Goal: Task Accomplishment & Management: Complete application form

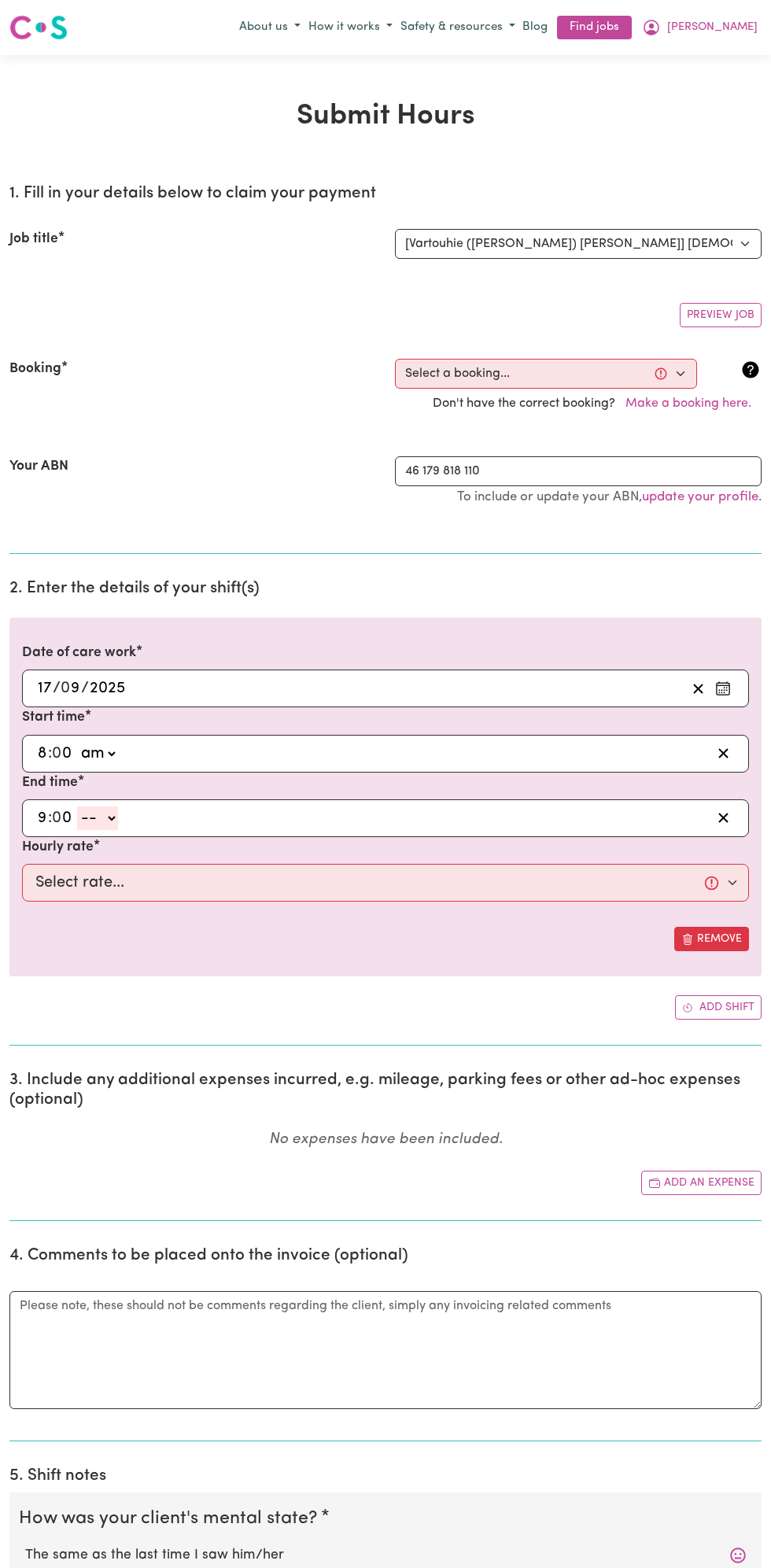
select select "13810"
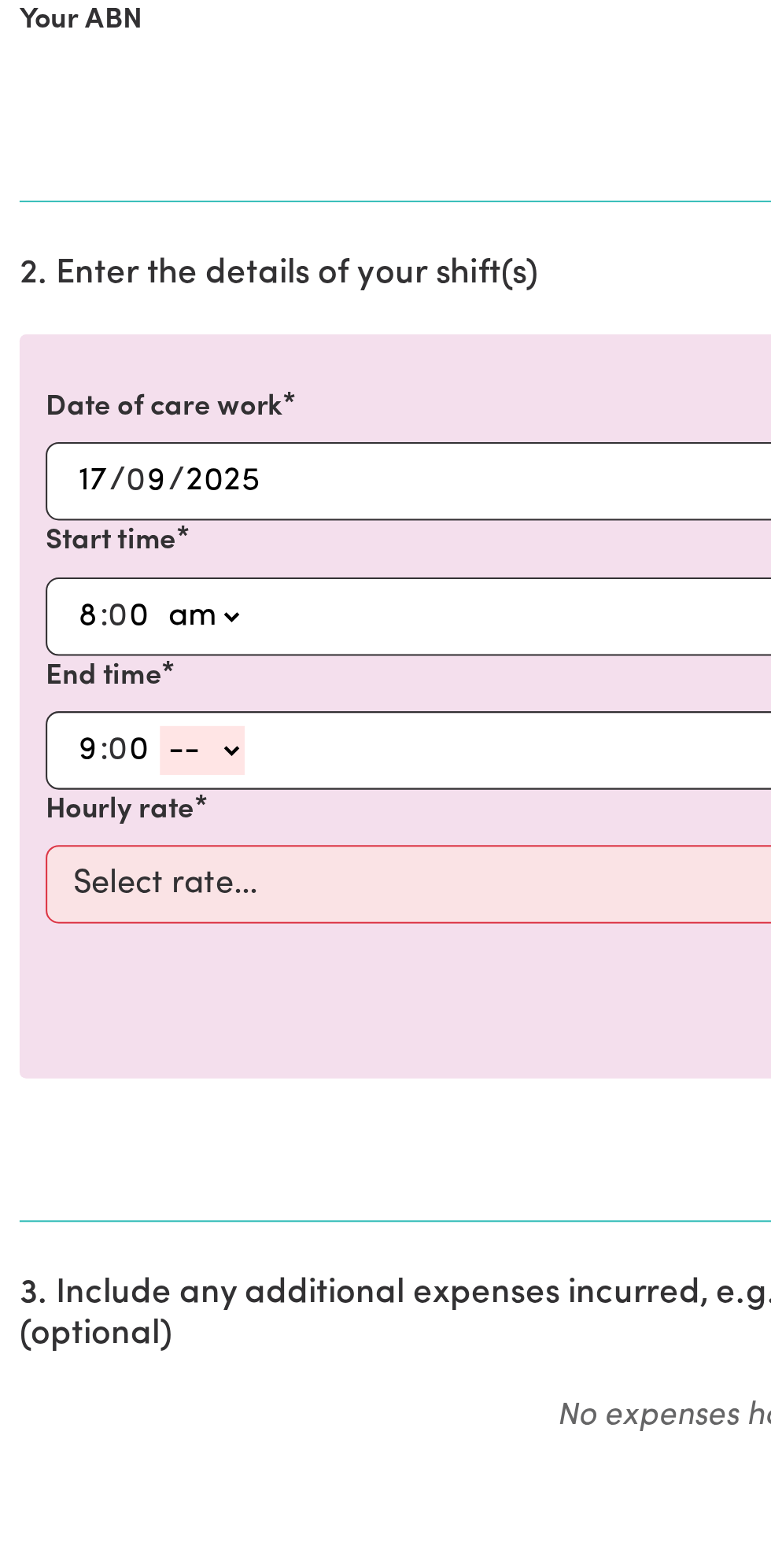
select select "am"
click at [77, 711] on select "-- am pm" at bounding box center [97, 722] width 41 height 23
type input "09:00"
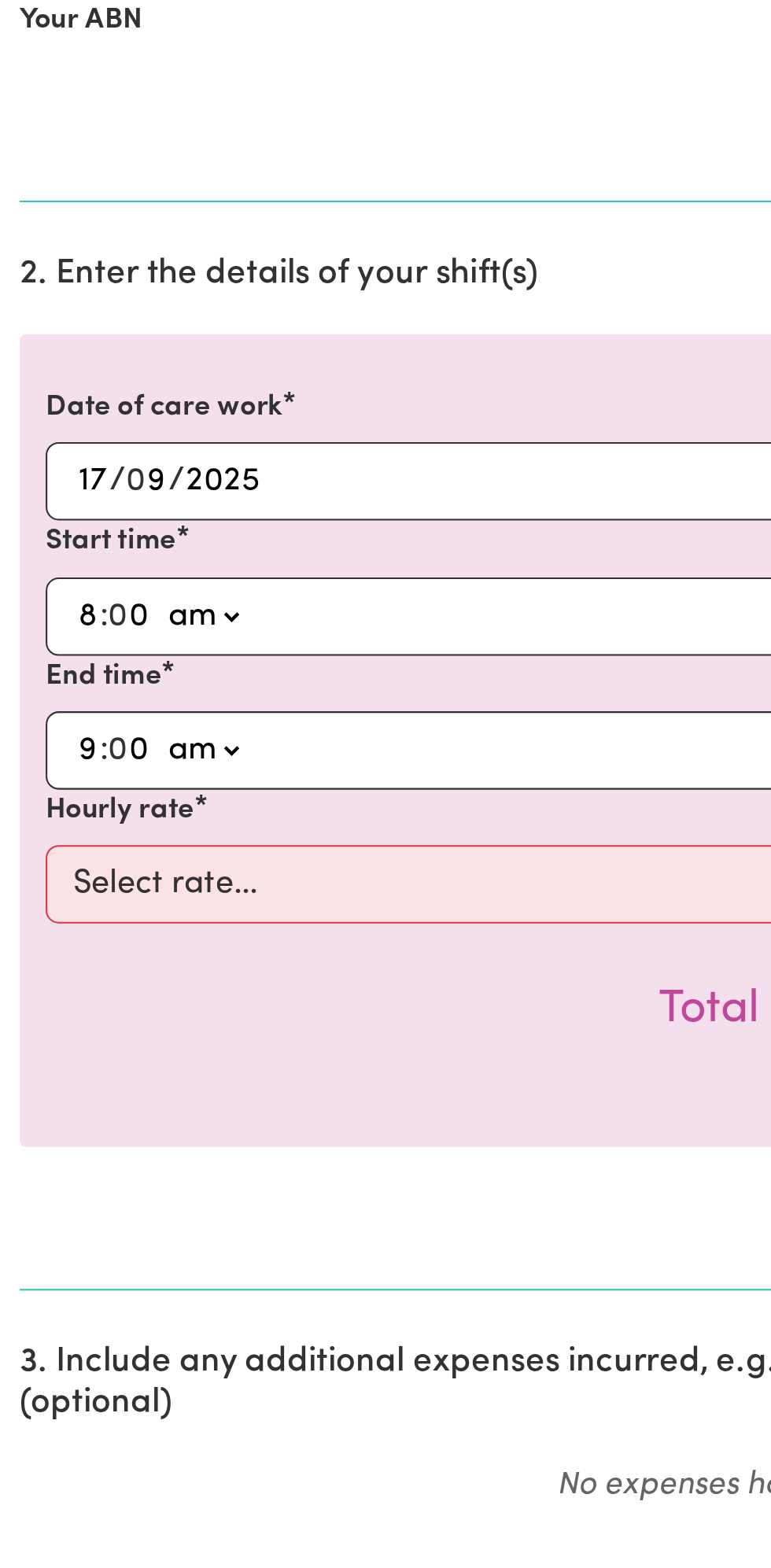
scroll to position [0, 0]
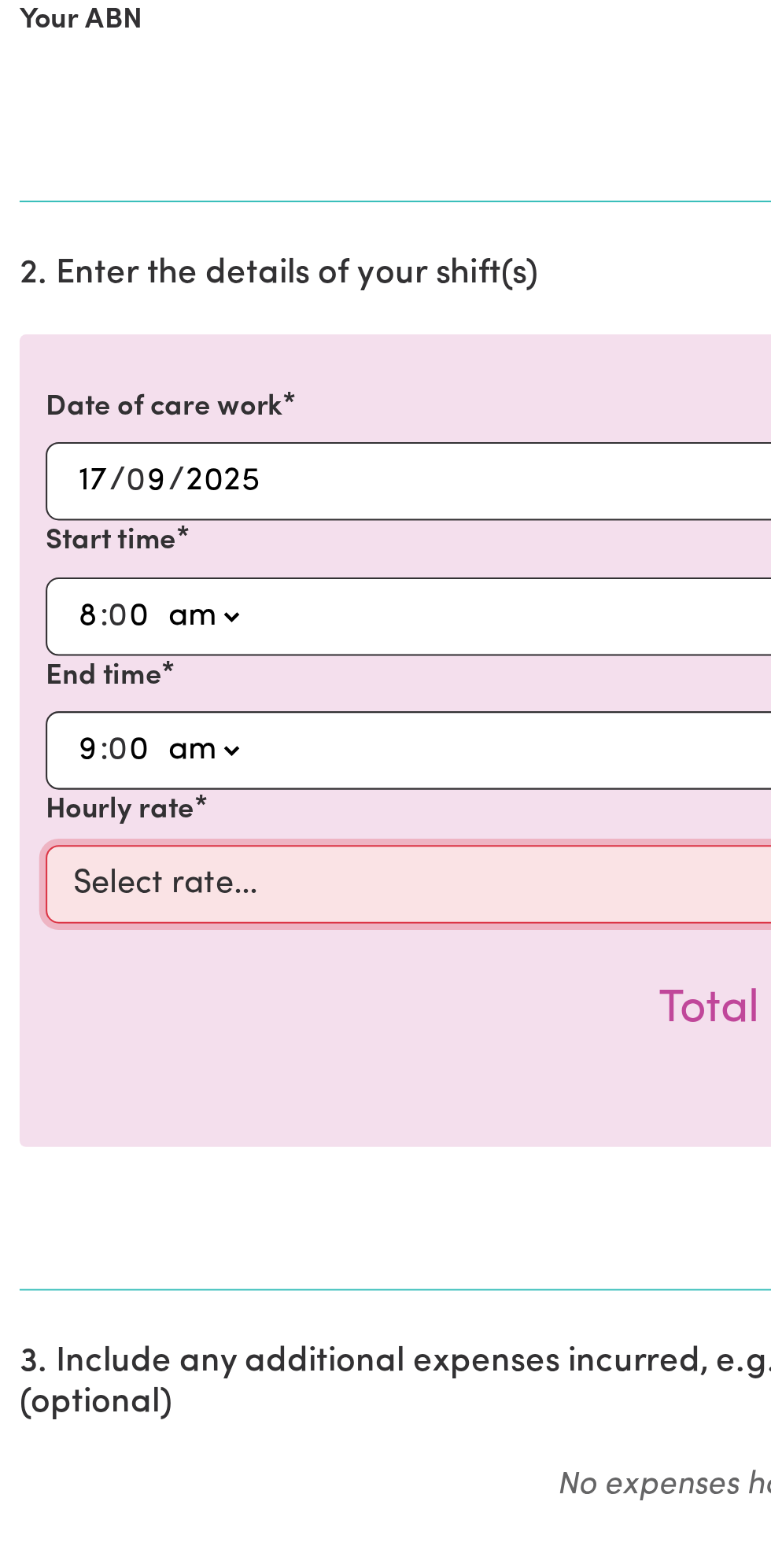
click at [179, 795] on select "Select rate... $49.00 (Weekday) $60.00 ([DATE])" at bounding box center [385, 787] width 727 height 38
select select "49-Weekday"
click at [22, 768] on select "Select rate... $49.00 (Weekday) $60.00 ([DATE])" at bounding box center [385, 787] width 727 height 38
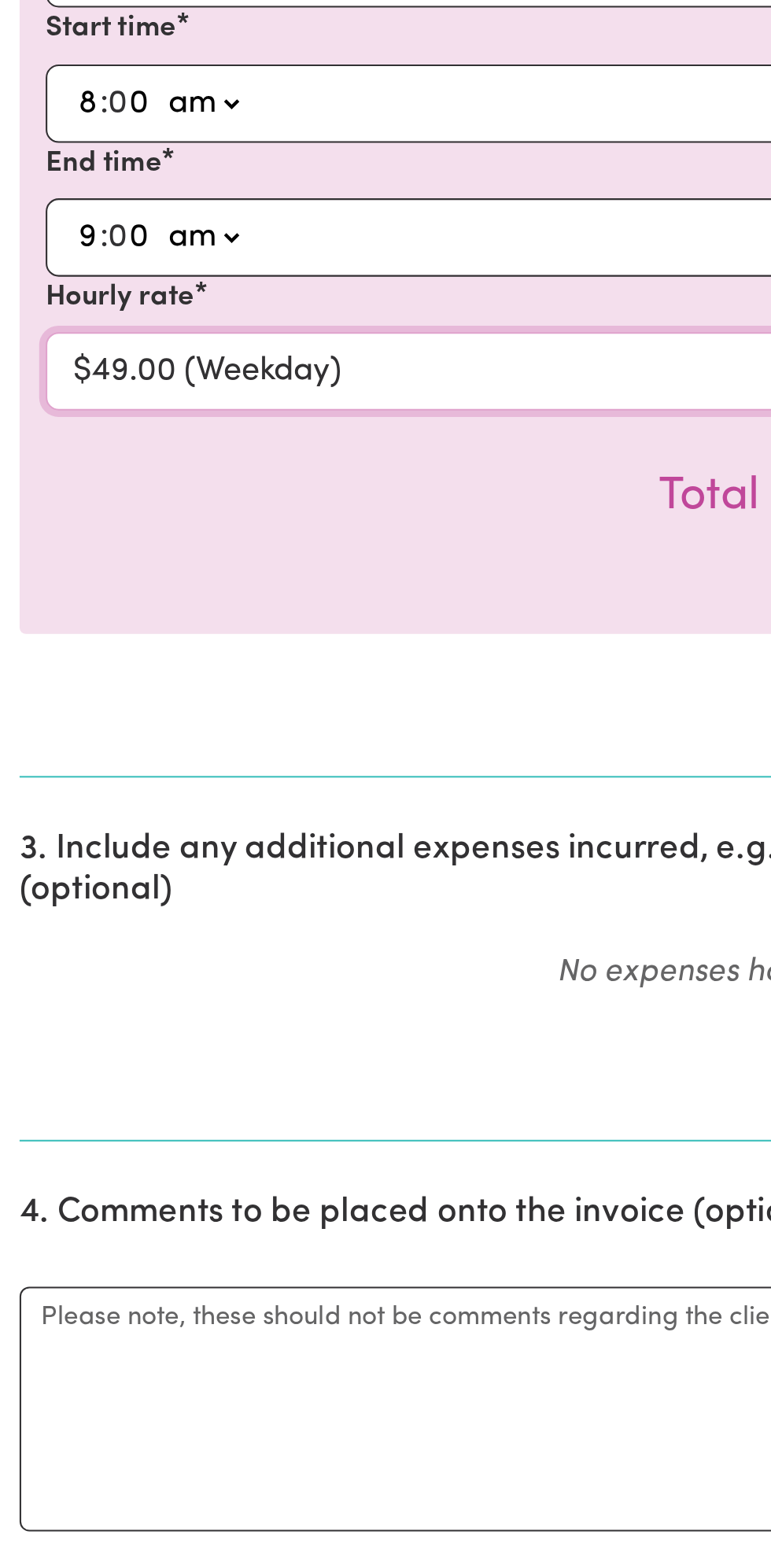
scroll to position [96, 0]
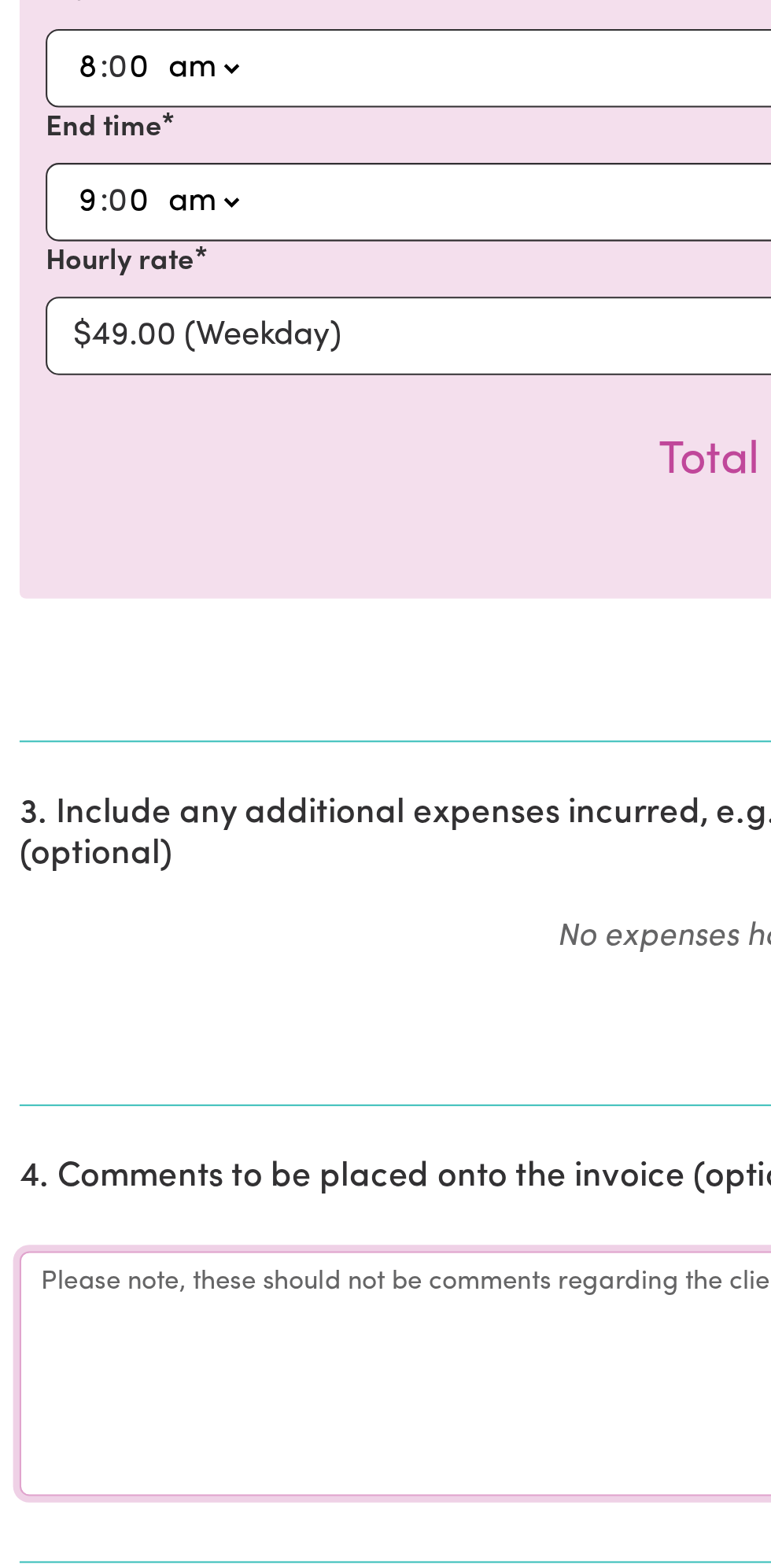
click at [85, 1294] on textarea "Comments" at bounding box center [385, 1287] width 752 height 118
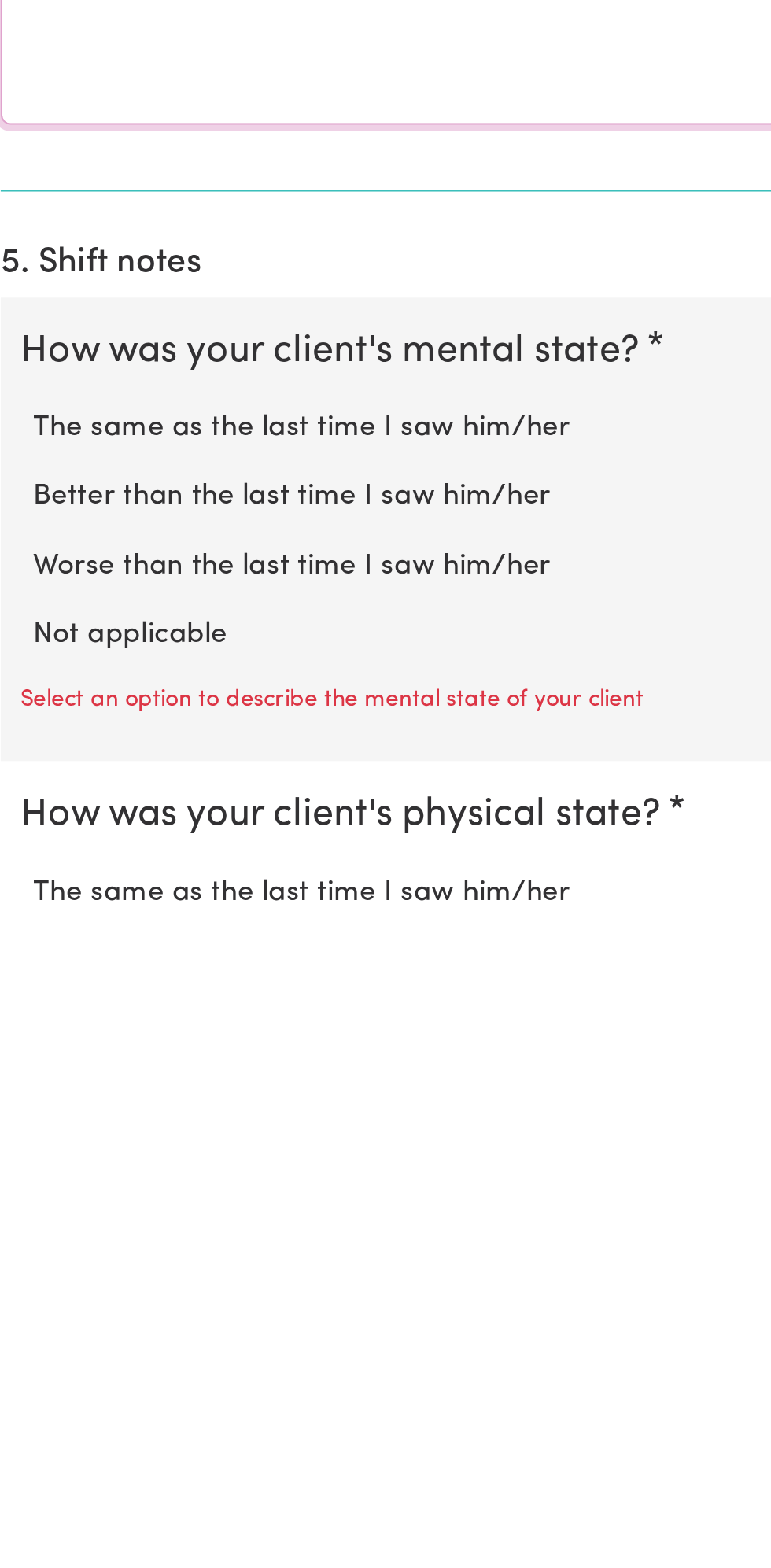
type textarea "All good"
click at [108, 1409] on label "Not applicable" at bounding box center [385, 1419] width 720 height 21
click at [25, 1408] on input "Not applicable" at bounding box center [24, 1408] width 1 height 1
radio input "true"
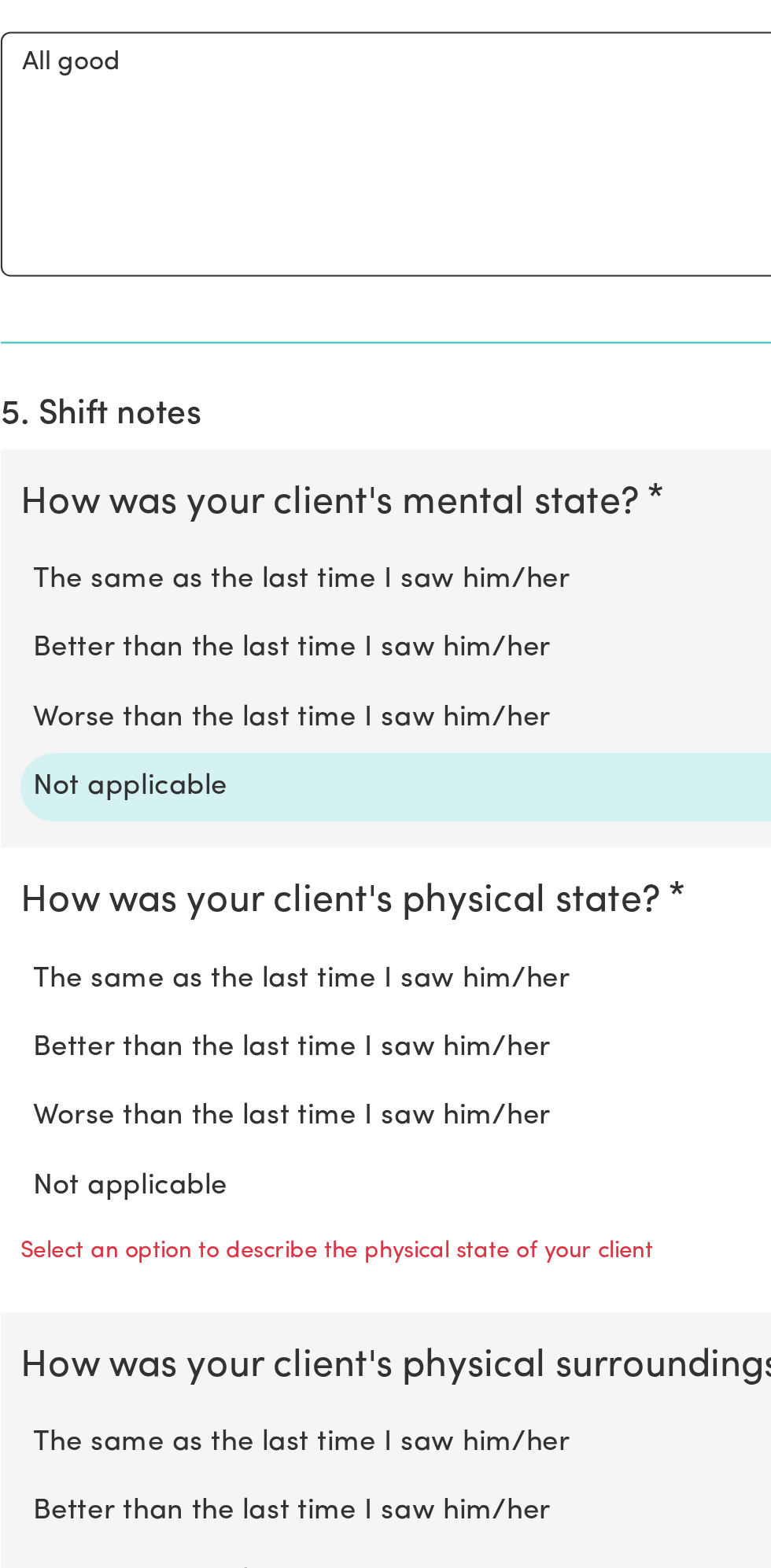
scroll to position [503, 0]
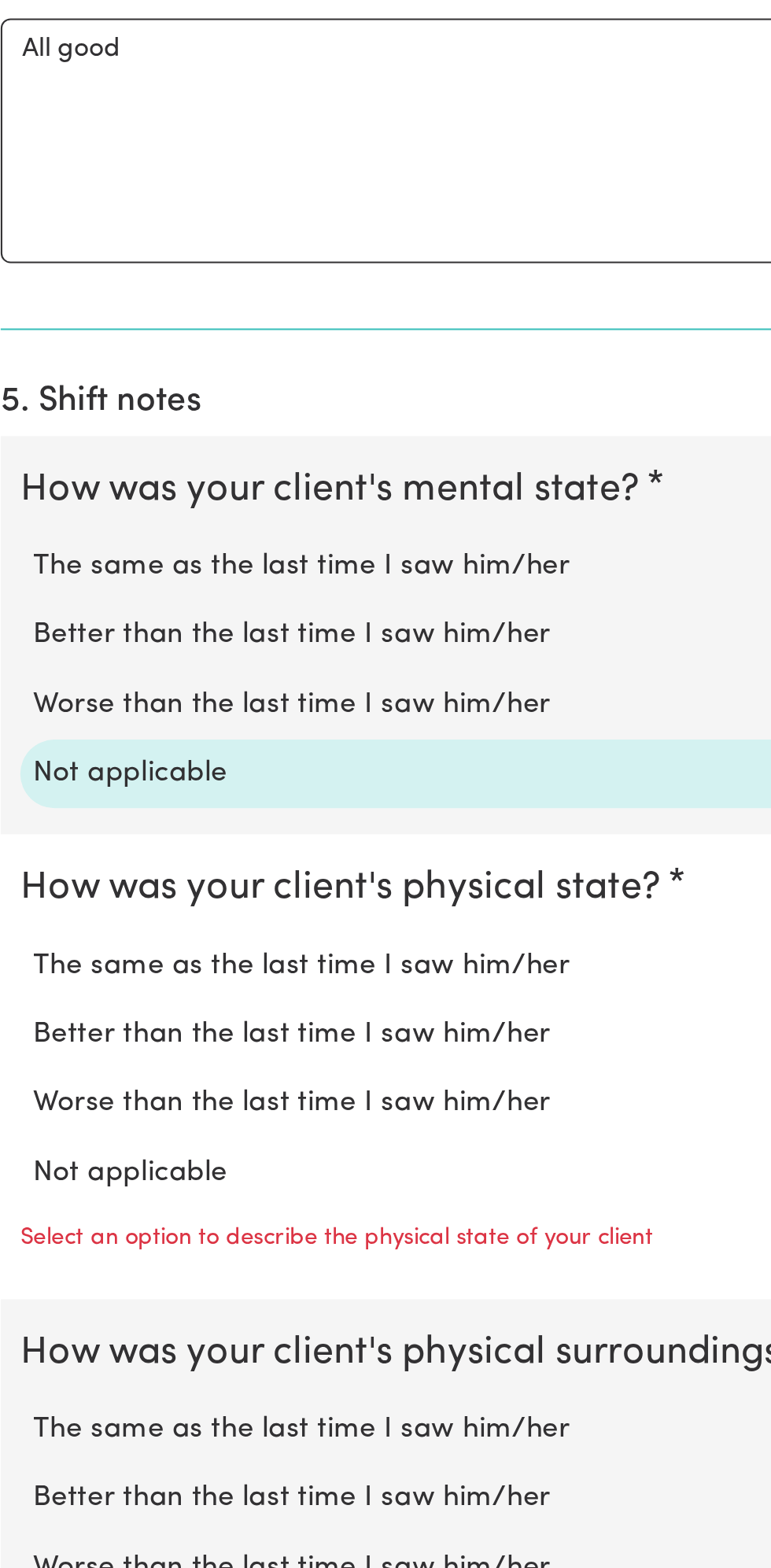
click at [116, 1368] on label "Not applicable" at bounding box center [385, 1378] width 720 height 21
click at [25, 1368] on input "Not applicable" at bounding box center [24, 1367] width 1 height 1
radio input "true"
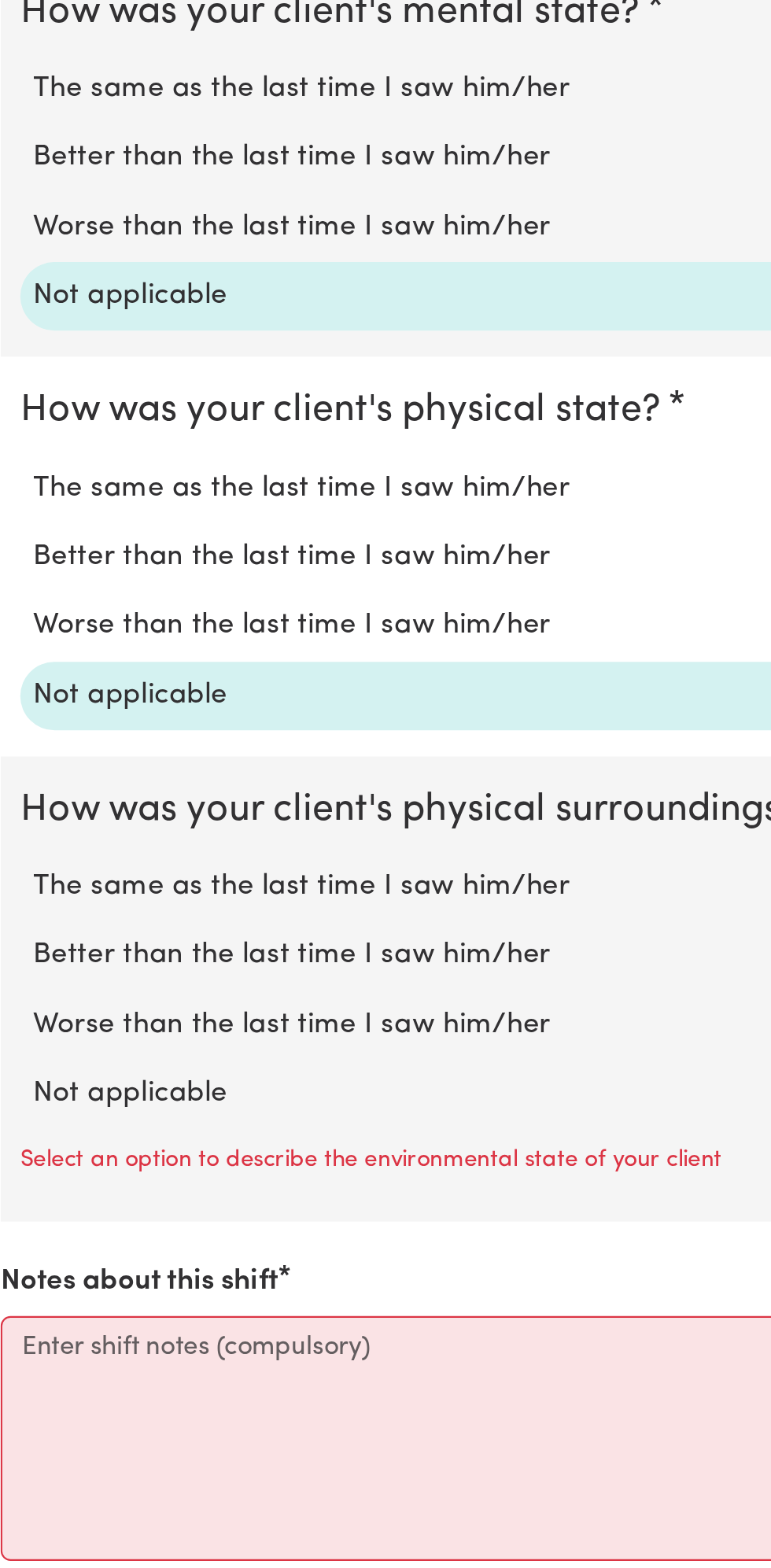
scroll to position [734, 0]
click at [114, 1332] on label "Not applicable" at bounding box center [385, 1339] width 720 height 21
click at [25, 1329] on input "Not applicable" at bounding box center [24, 1328] width 1 height 1
radio input "true"
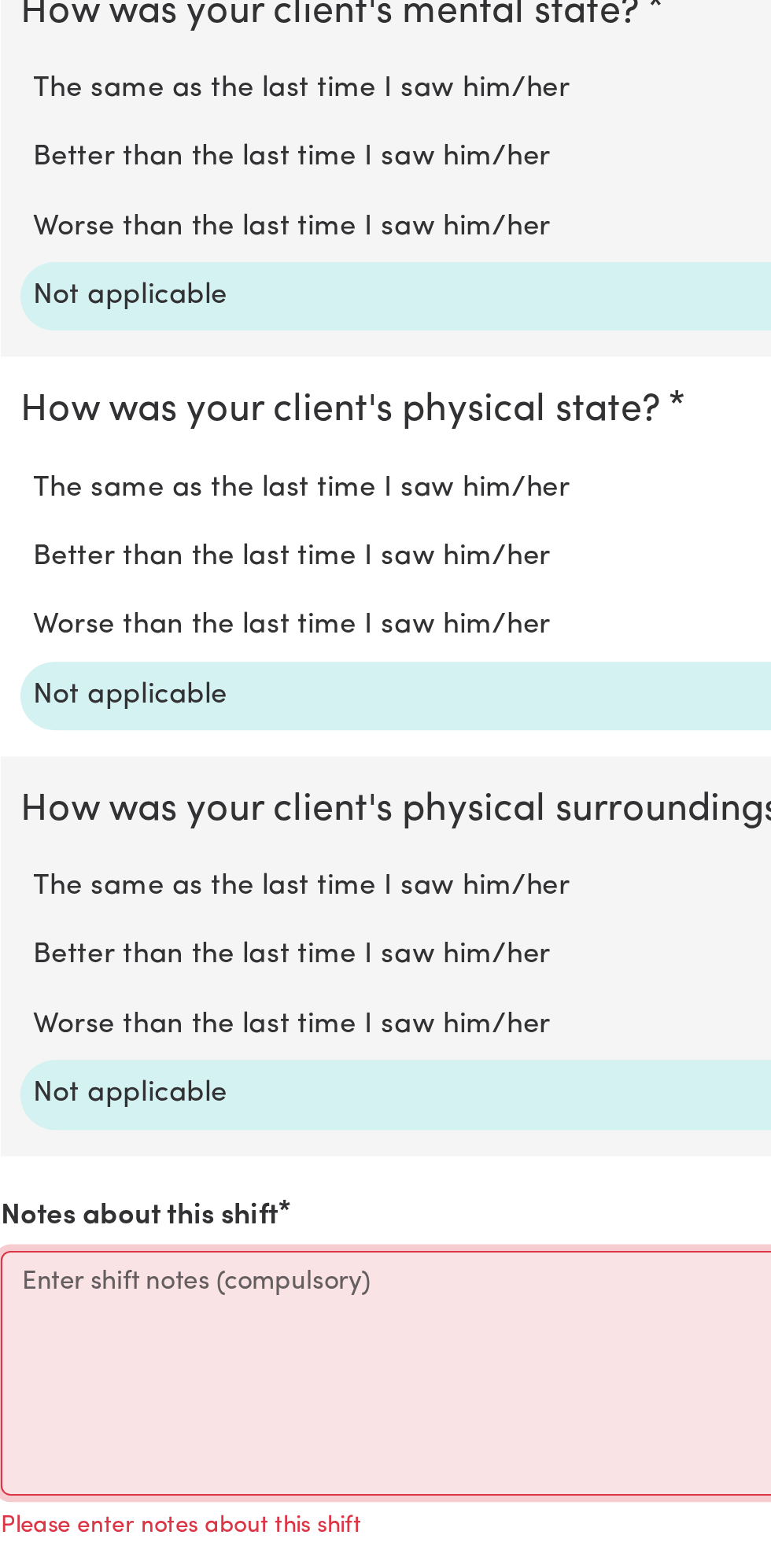
click at [108, 1459] on textarea "Notes about this shift" at bounding box center [385, 1474] width 752 height 118
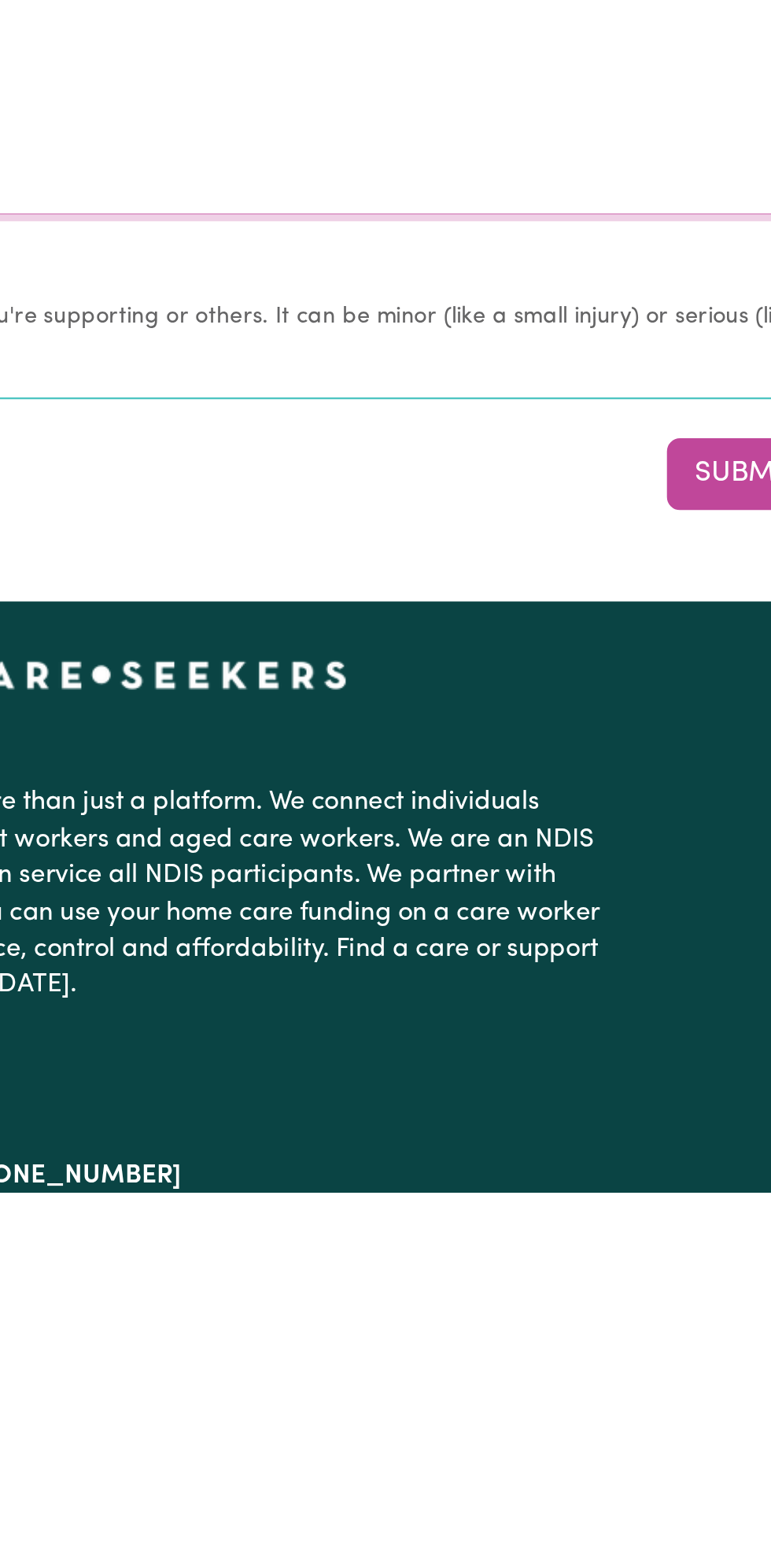
scroll to position [1167, 0]
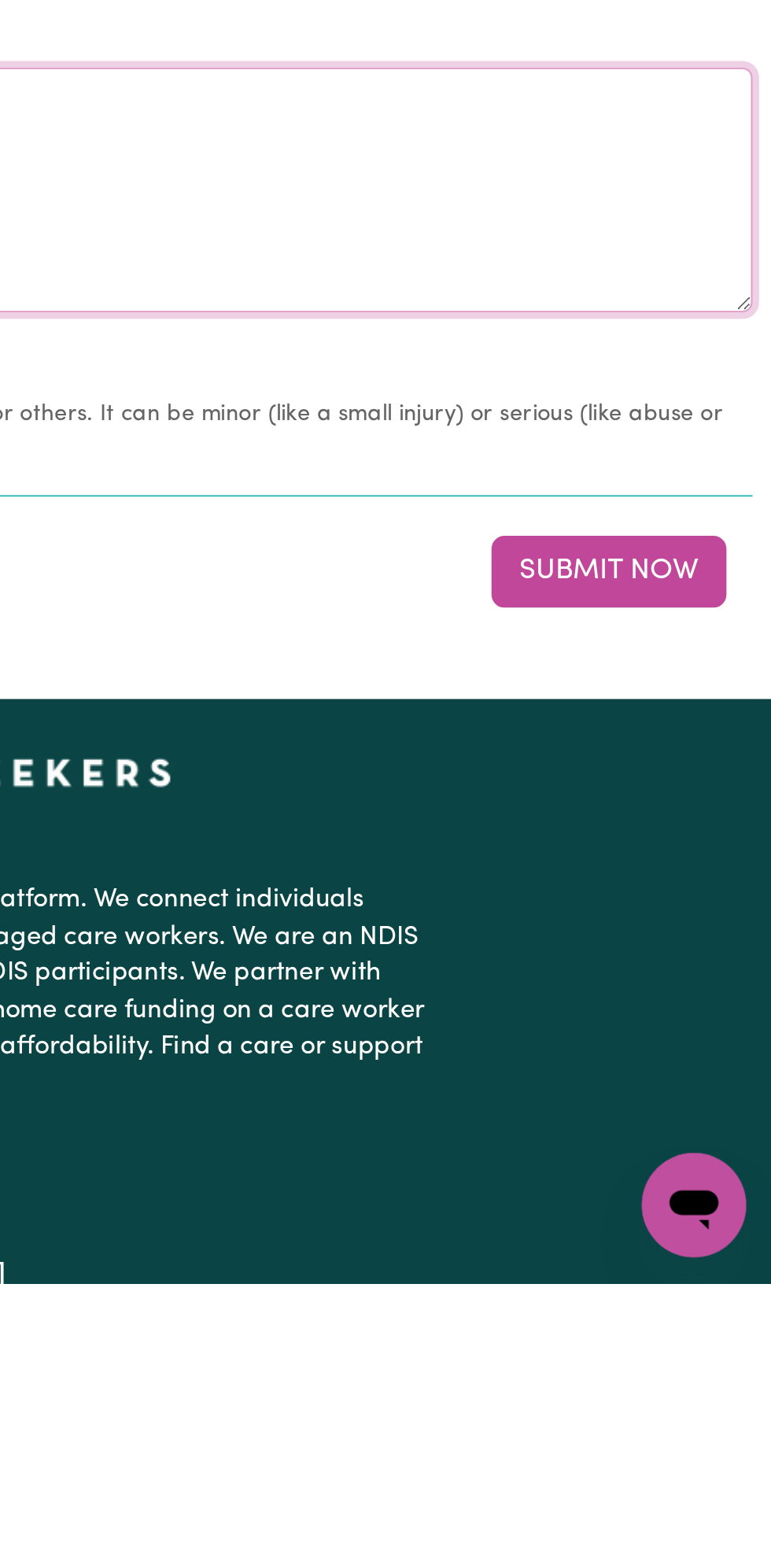
type textarea "Nothing changes all good"
click at [708, 1211] on button "Submit Now" at bounding box center [693, 1225] width 113 height 34
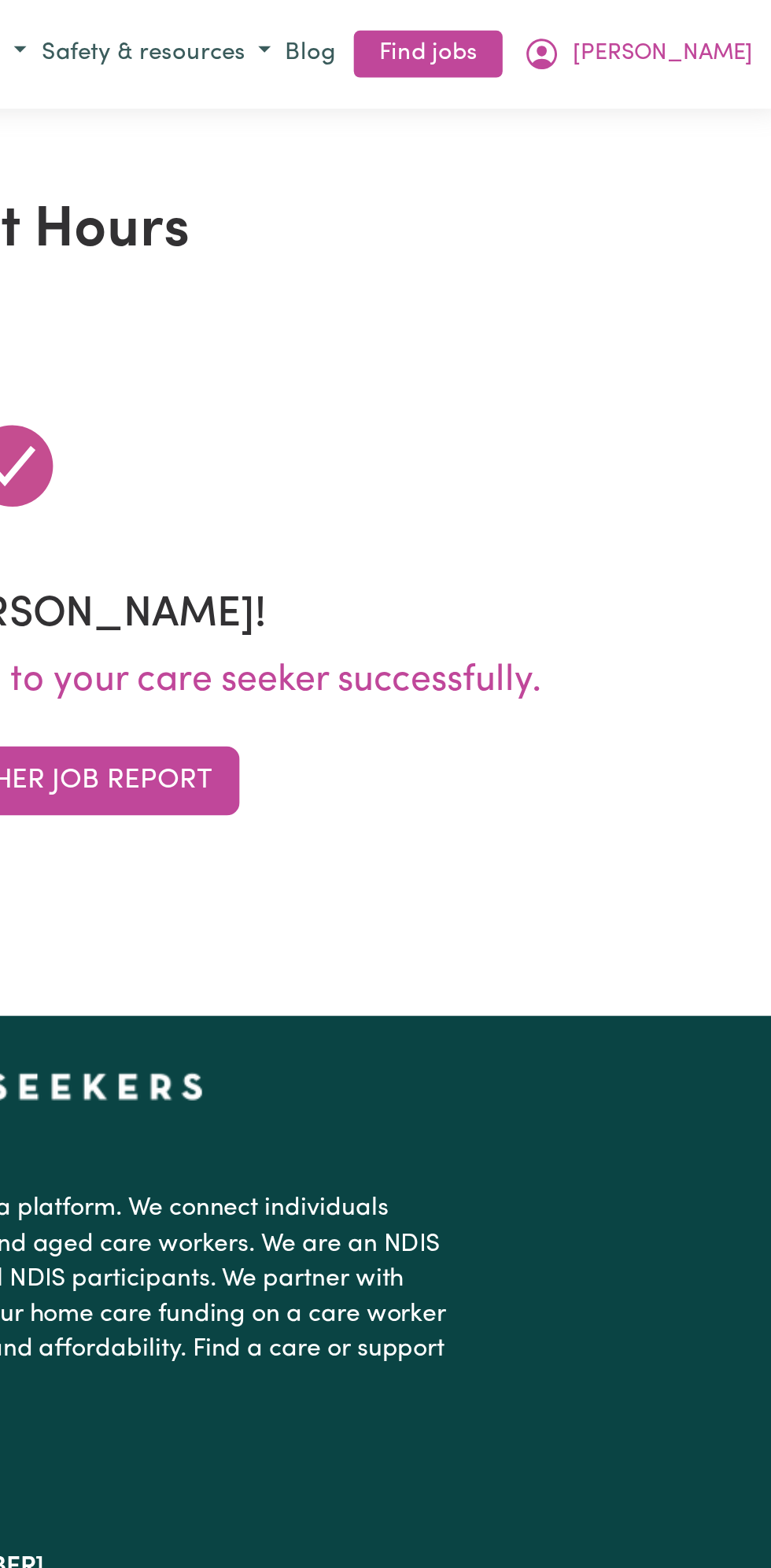
scroll to position [0, 0]
